Goal: Information Seeking & Learning: Learn about a topic

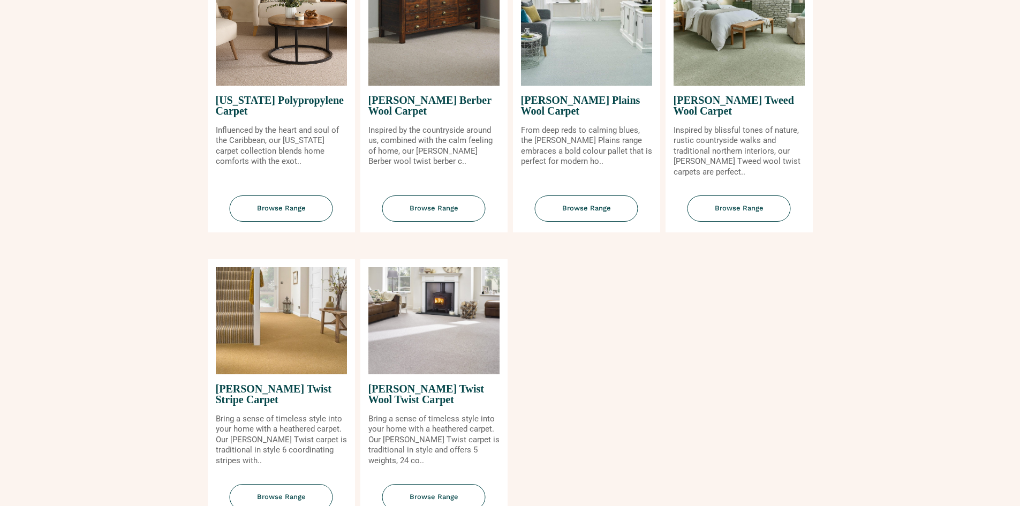
scroll to position [1218, 0]
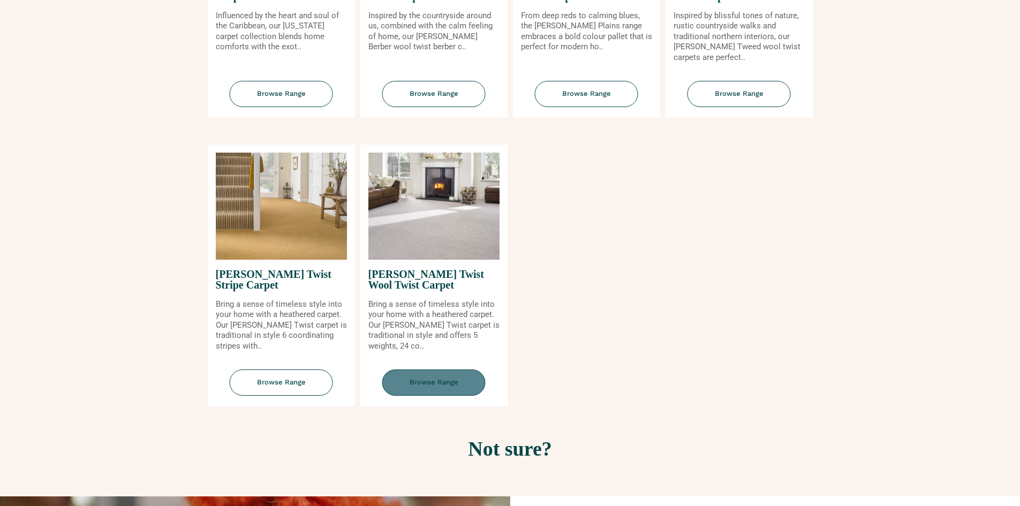
click at [418, 382] on span "Browse Range" at bounding box center [433, 383] width 103 height 26
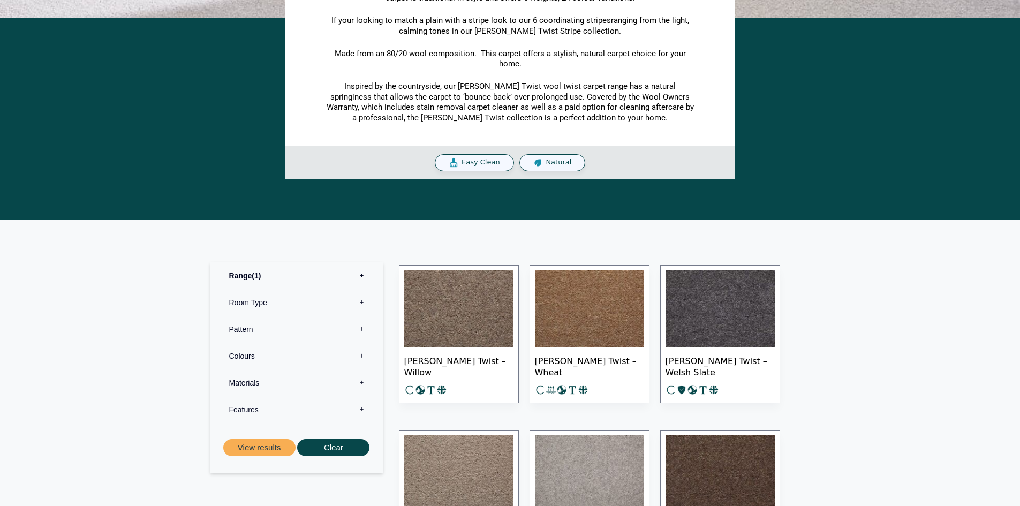
scroll to position [589, 0]
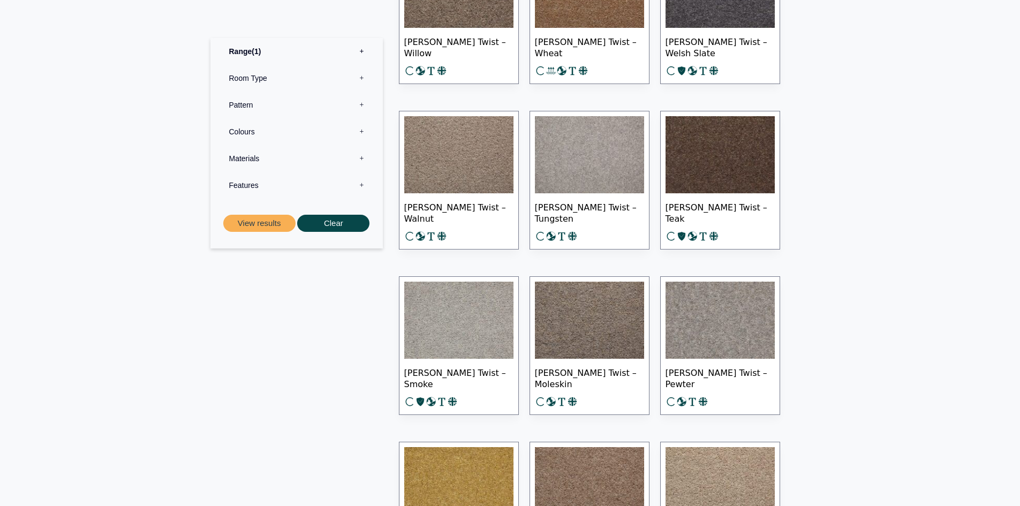
click at [475, 165] on img at bounding box center [458, 154] width 109 height 77
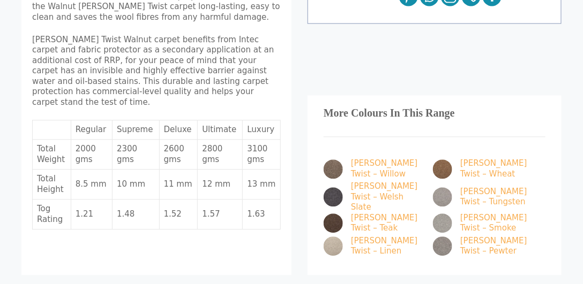
scroll to position [559, 0]
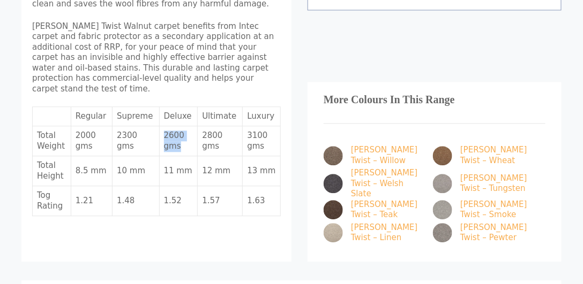
drag, startPoint x: 164, startPoint y: 113, endPoint x: 176, endPoint y: 125, distance: 16.7
click at [177, 127] on td "2600 gms" at bounding box center [179, 141] width 39 height 30
